Goal: Information Seeking & Learning: Learn about a topic

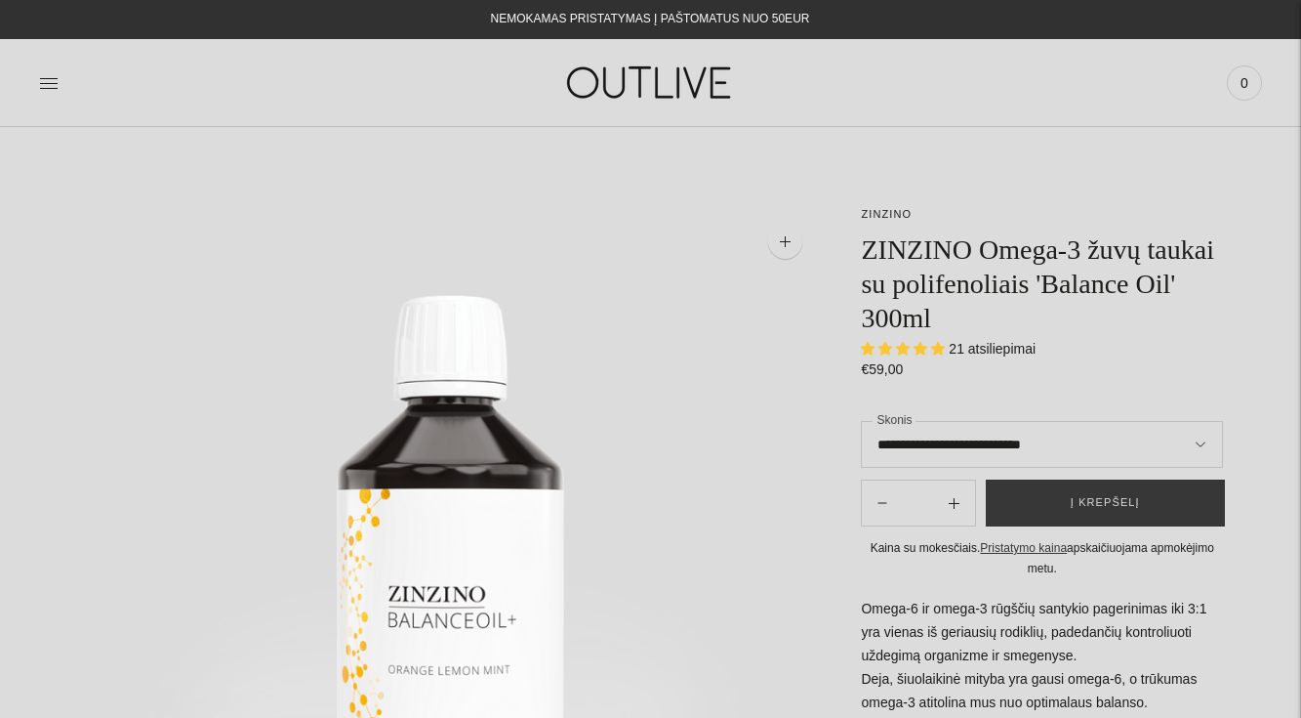
select select "**********"
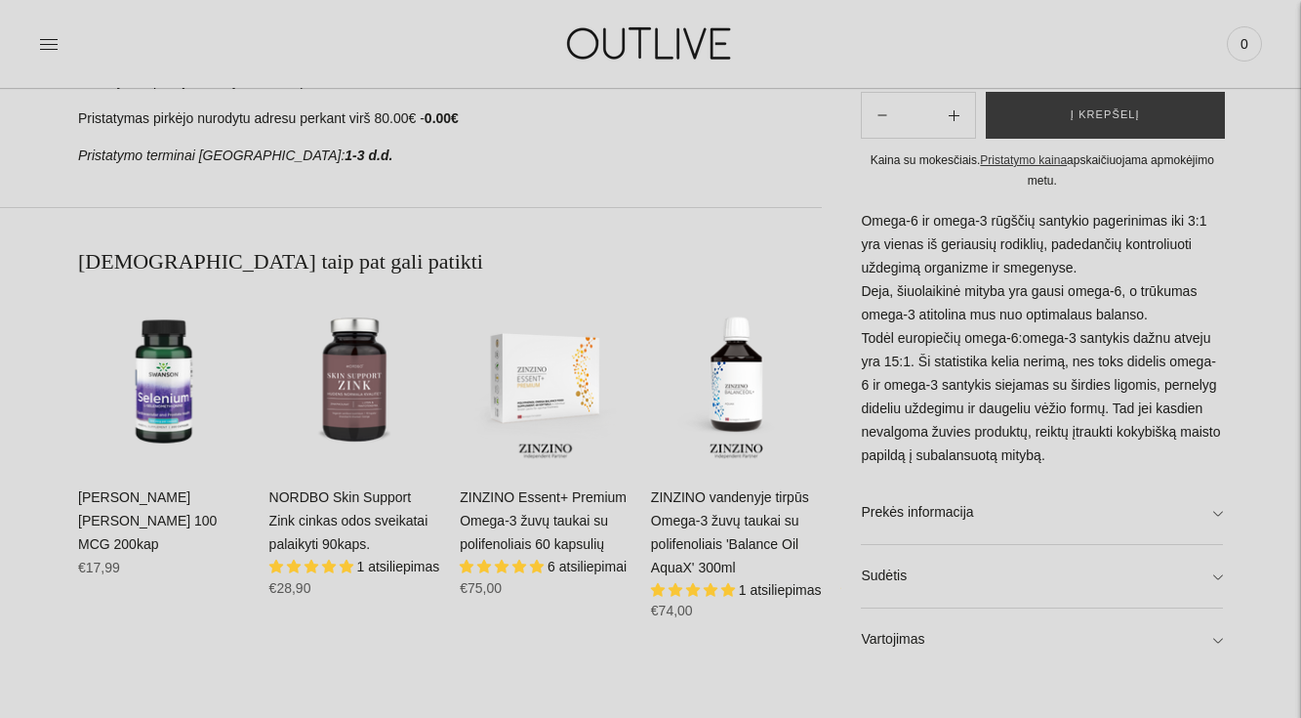
scroll to position [1083, 0]
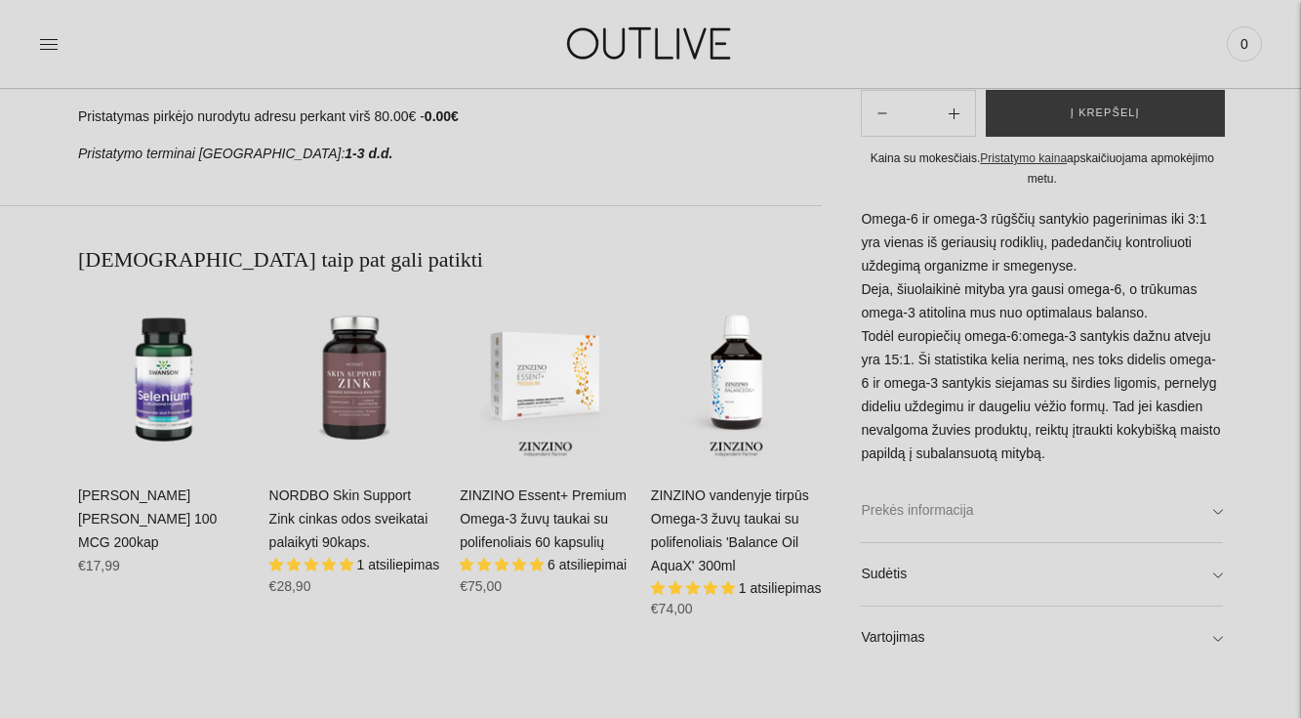
click at [955, 505] on link "Prekės informacija" at bounding box center [1042, 509] width 362 height 62
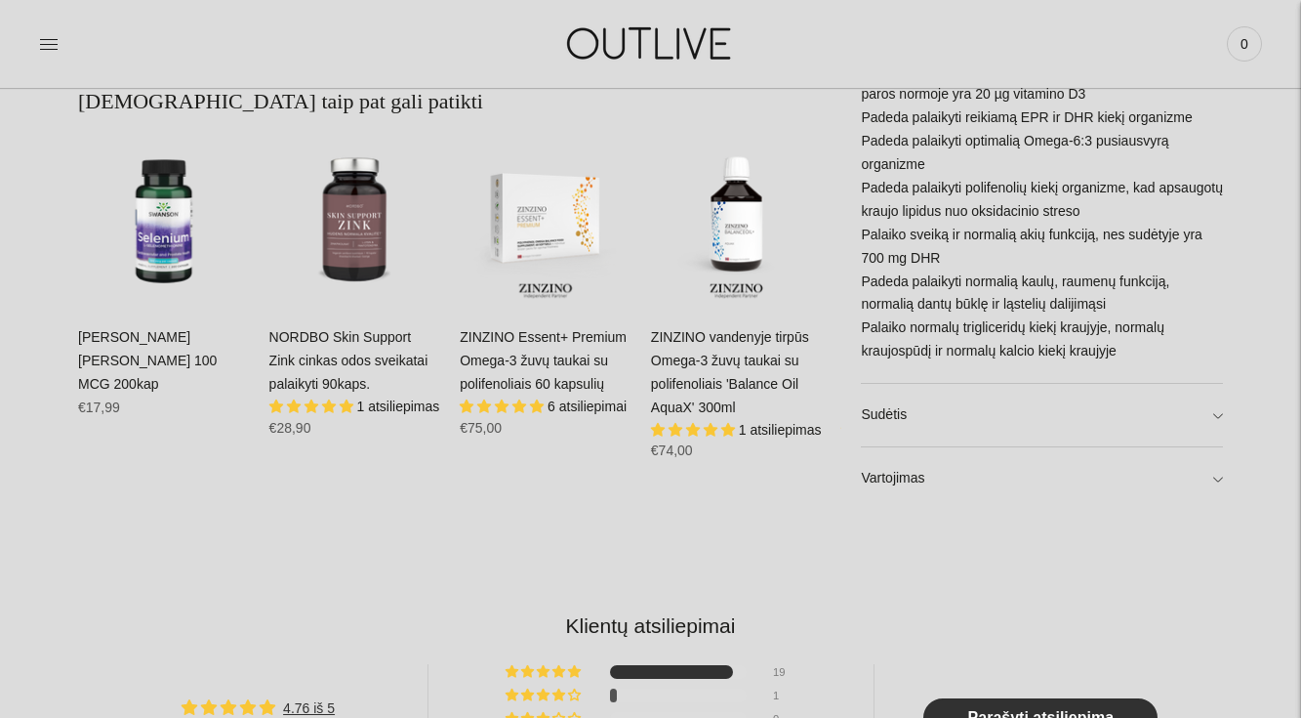
scroll to position [1369, 0]
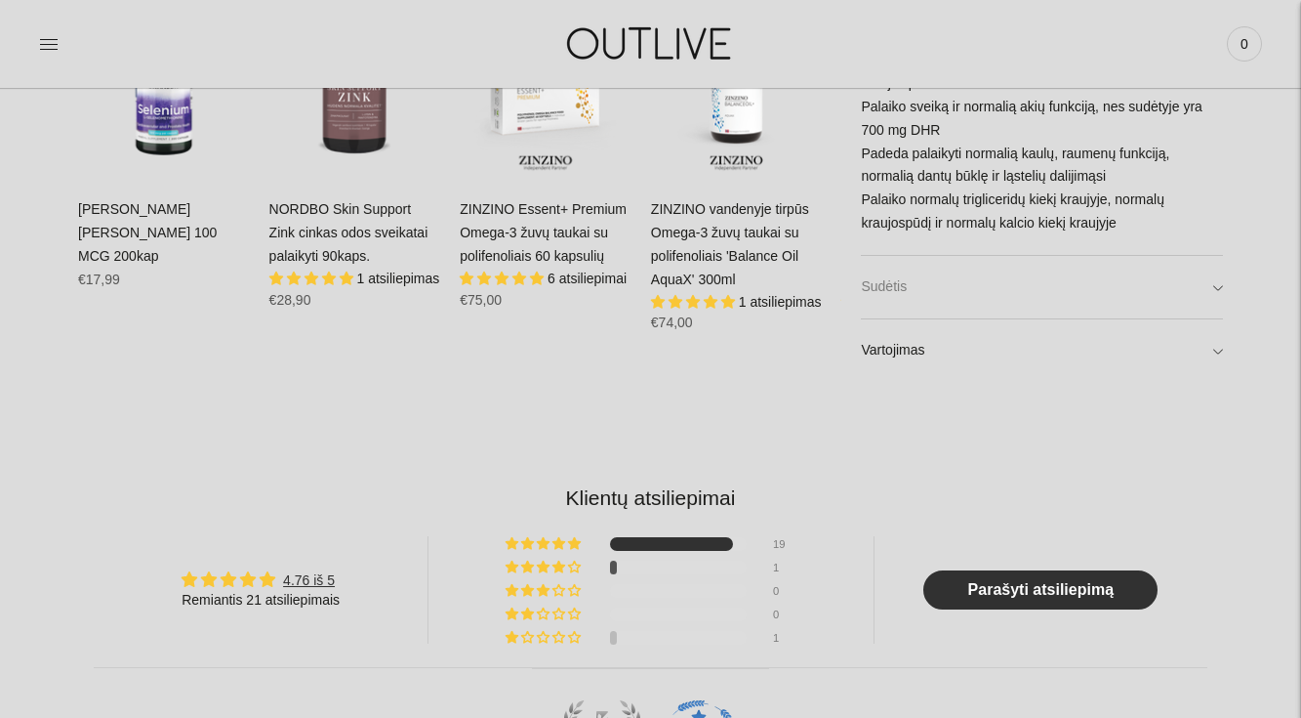
click at [914, 280] on link "Sudėtis" at bounding box center [1042, 287] width 362 height 62
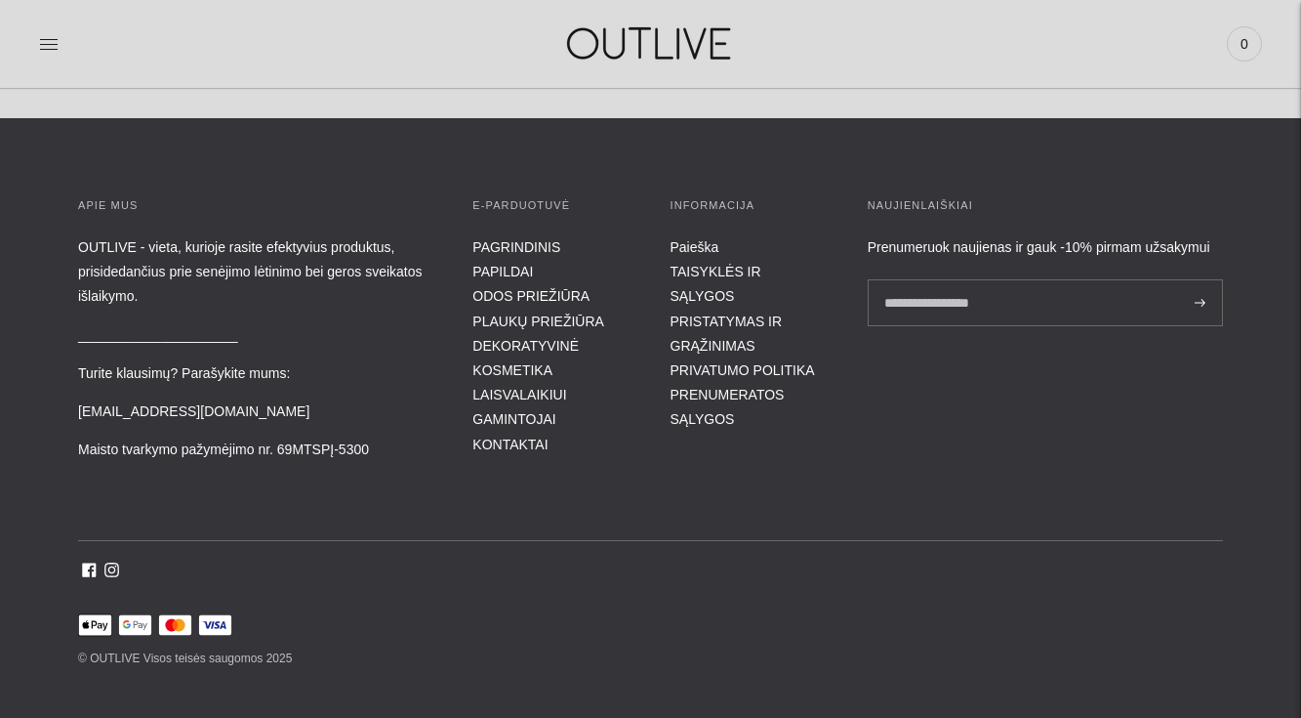
scroll to position [3788, 0]
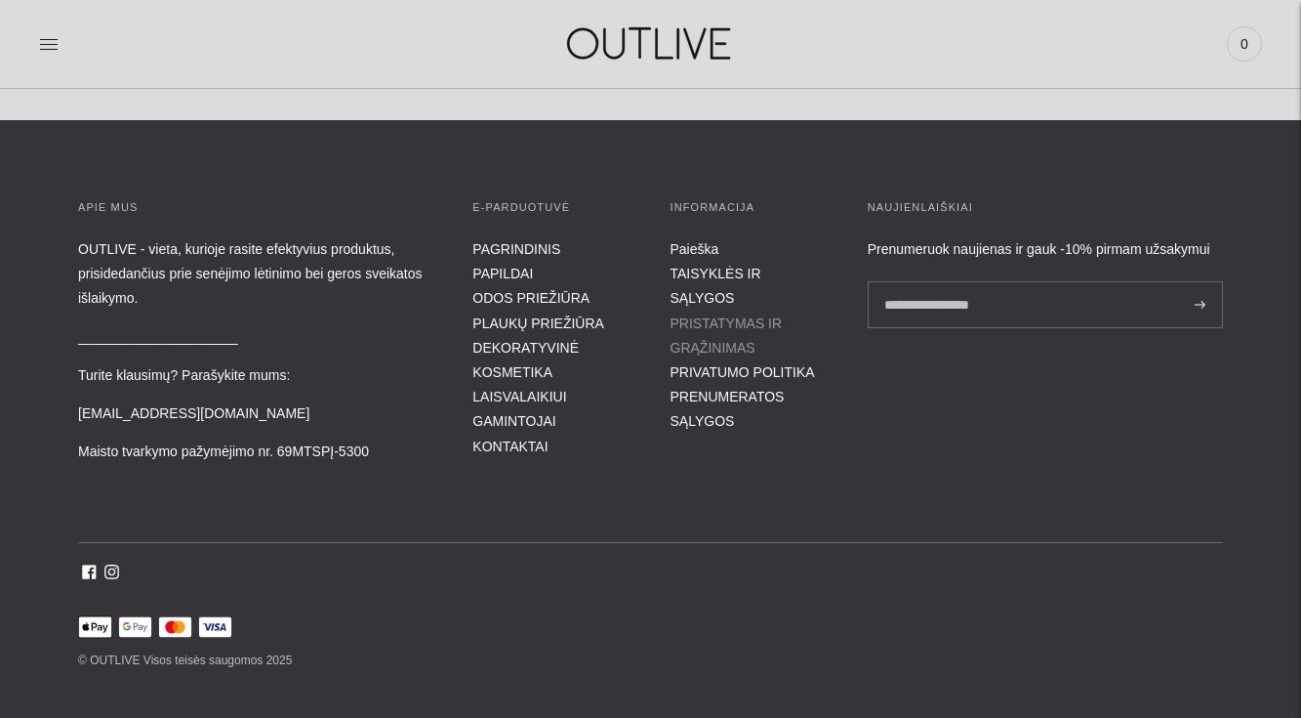
click at [704, 315] on link "PRISTATYMAS IR GRĄŽINIMAS" at bounding box center [727, 335] width 112 height 40
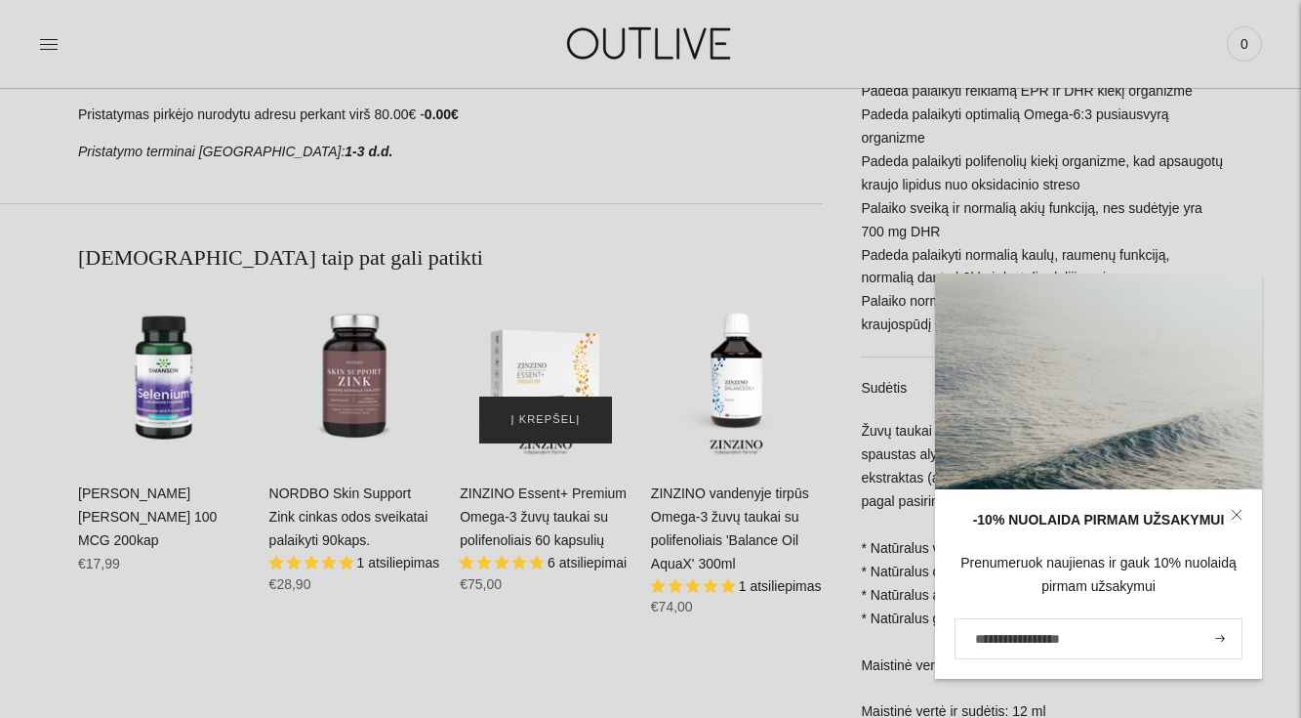
scroll to position [1137, 0]
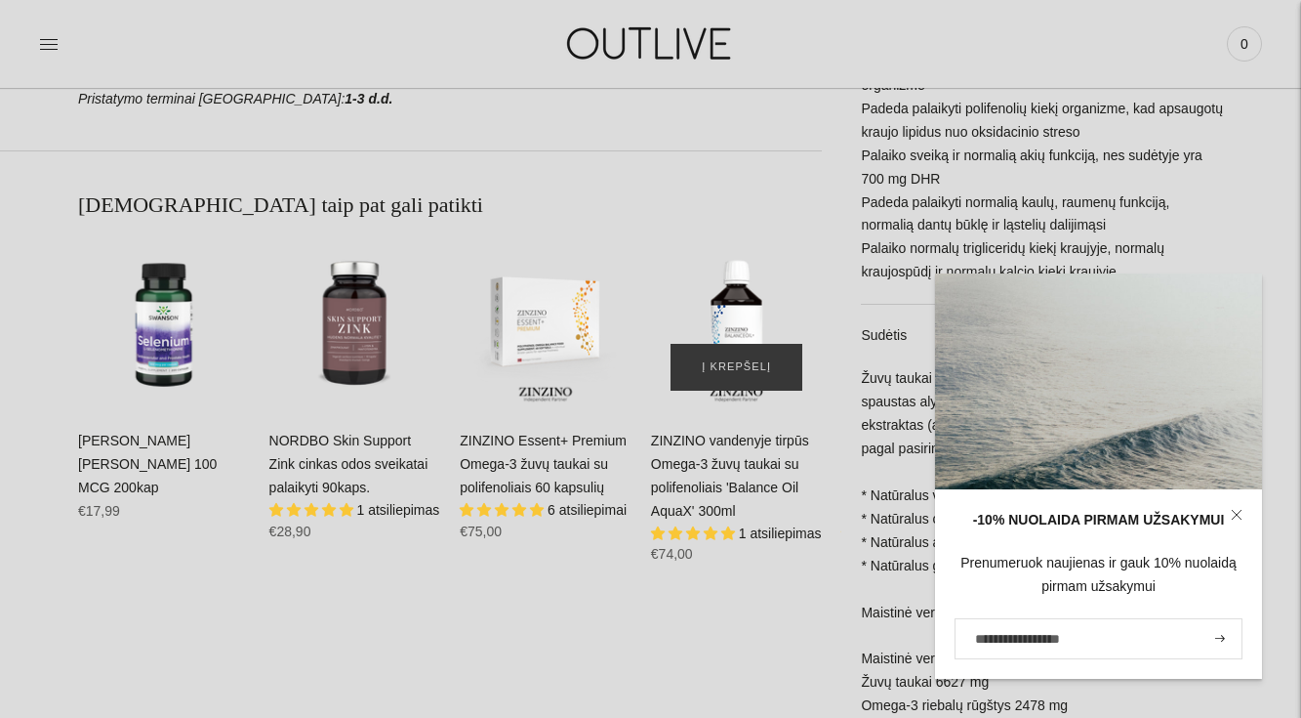
click at [713, 329] on img "ZINZINO vandenyje tirpūs Omega-3 žuvų taukai su polifenoliais 'Balance Oil Aqua…" at bounding box center [737, 325] width 172 height 172
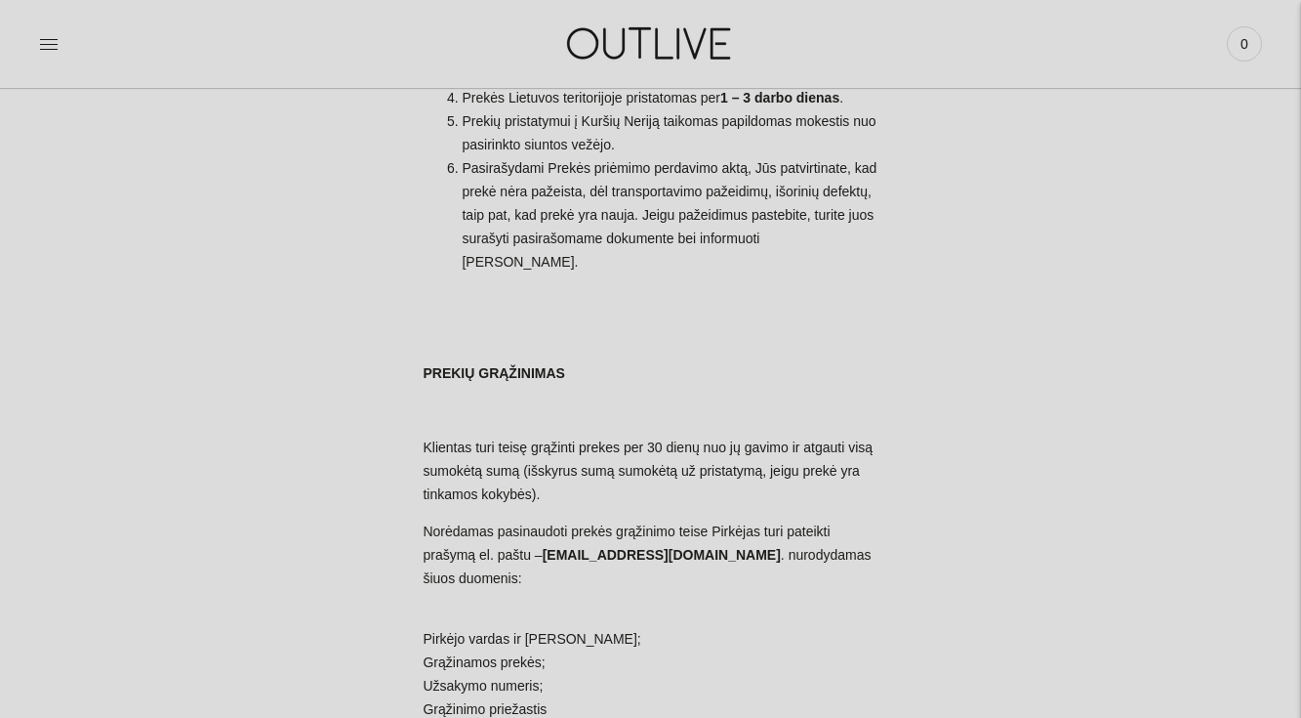
scroll to position [1185, 0]
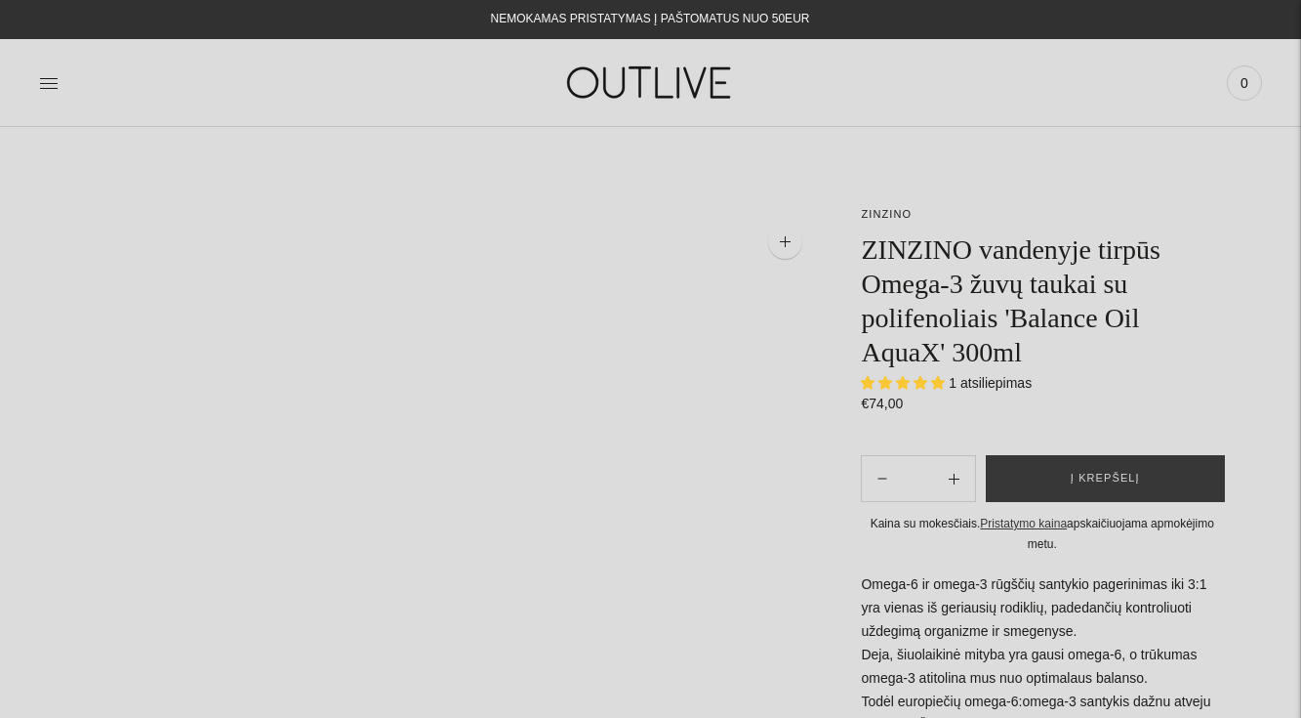
select select "**********"
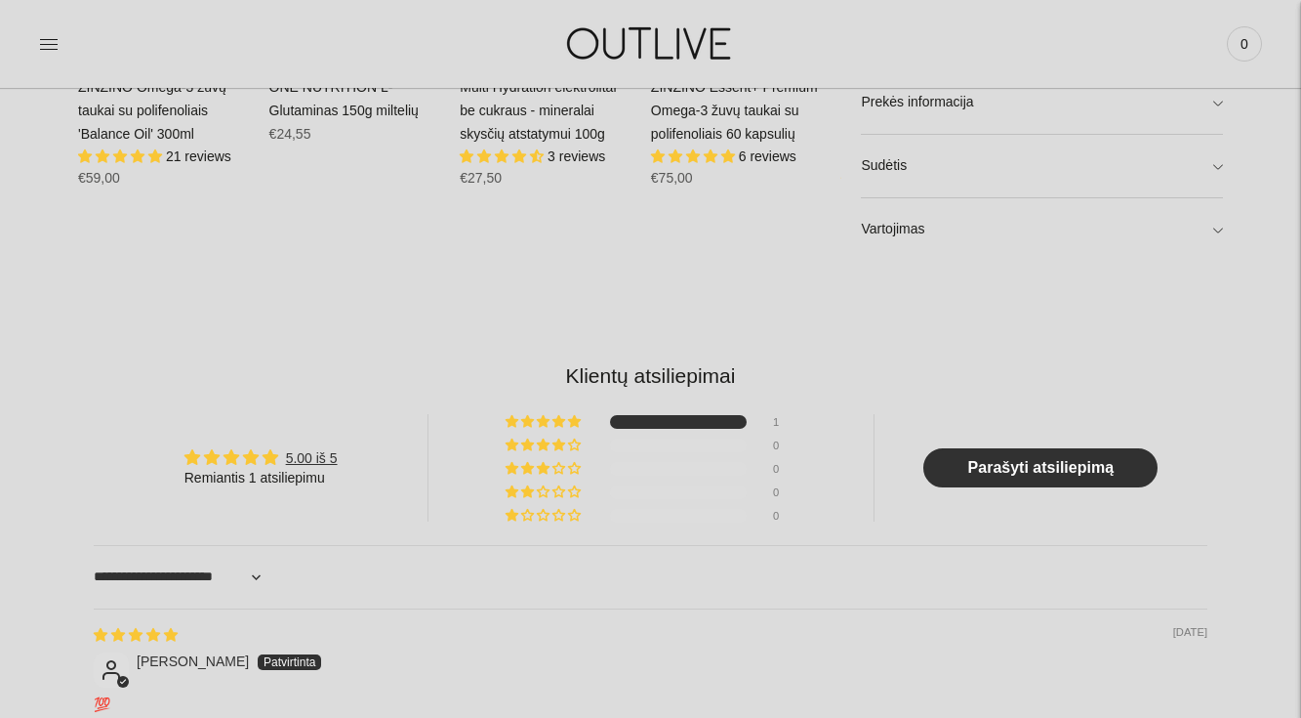
scroll to position [1517, 0]
